Goal: Navigation & Orientation: Find specific page/section

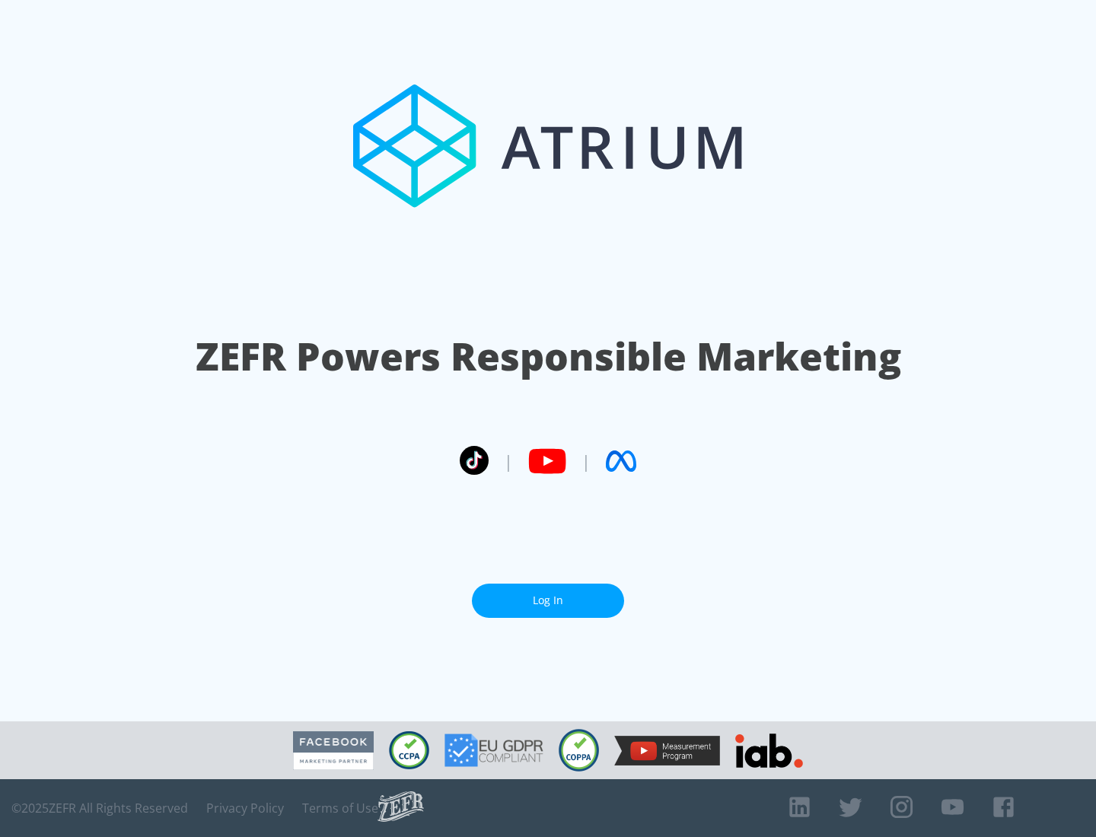
click at [548, 600] on link "Log In" at bounding box center [548, 601] width 152 height 34
